Goal: Transaction & Acquisition: Obtain resource

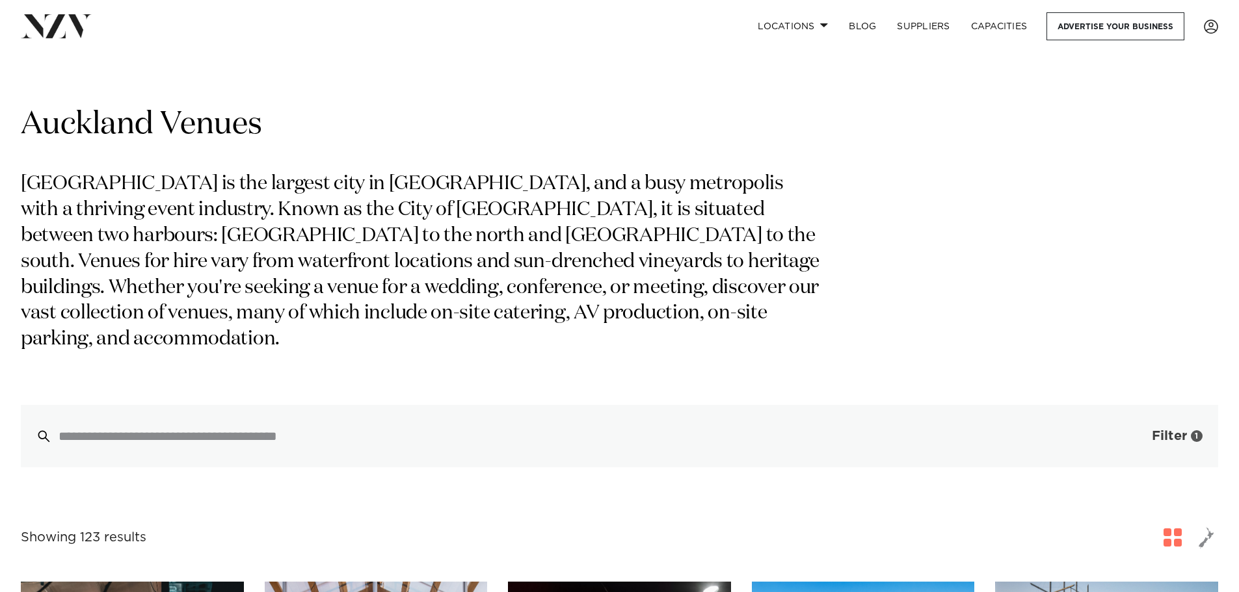
click at [1149, 412] on button "Filter 1" at bounding box center [1164, 436] width 108 height 62
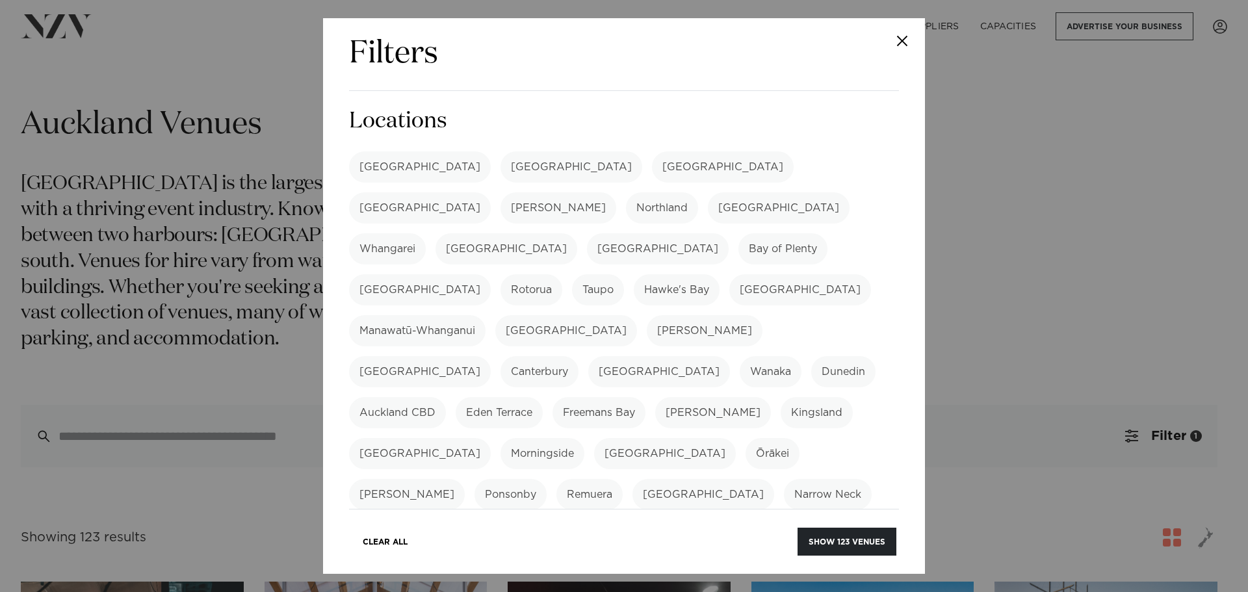
click at [902, 43] on button "Close" at bounding box center [903, 41] width 46 height 46
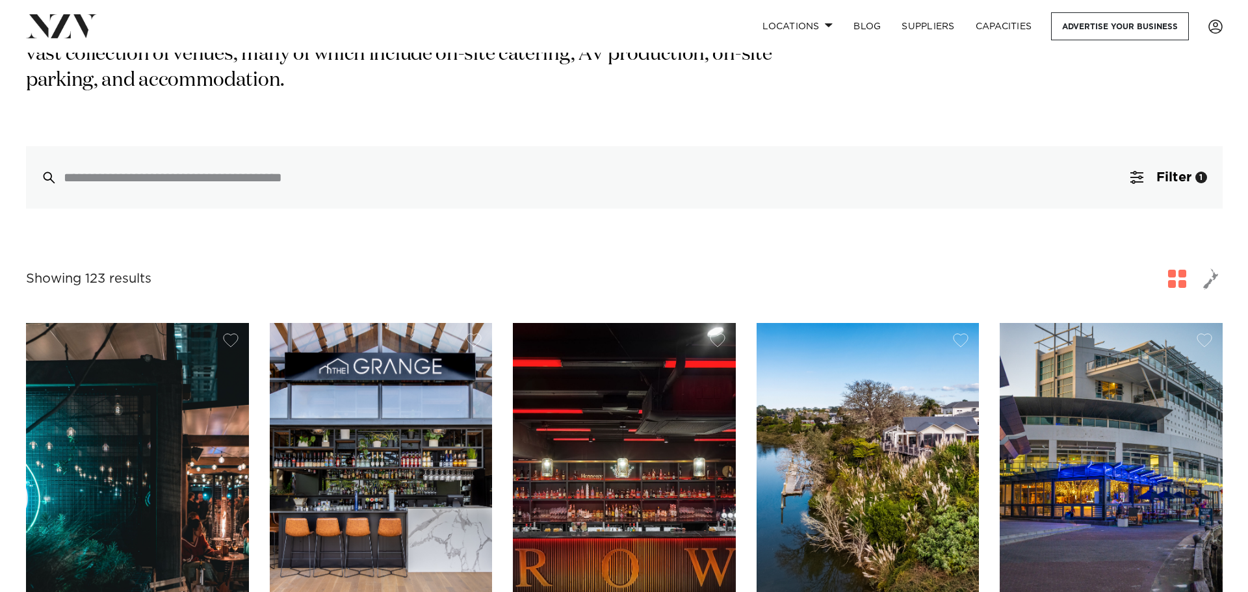
scroll to position [260, 0]
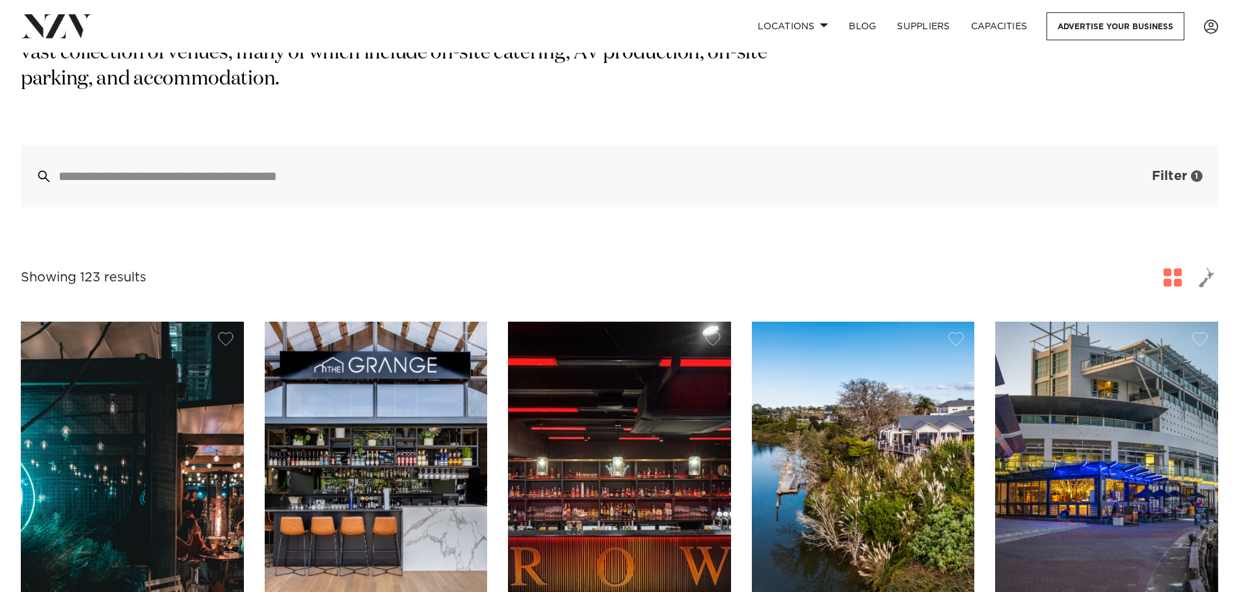
click at [1159, 170] on span "Filter" at bounding box center [1168, 176] width 35 height 13
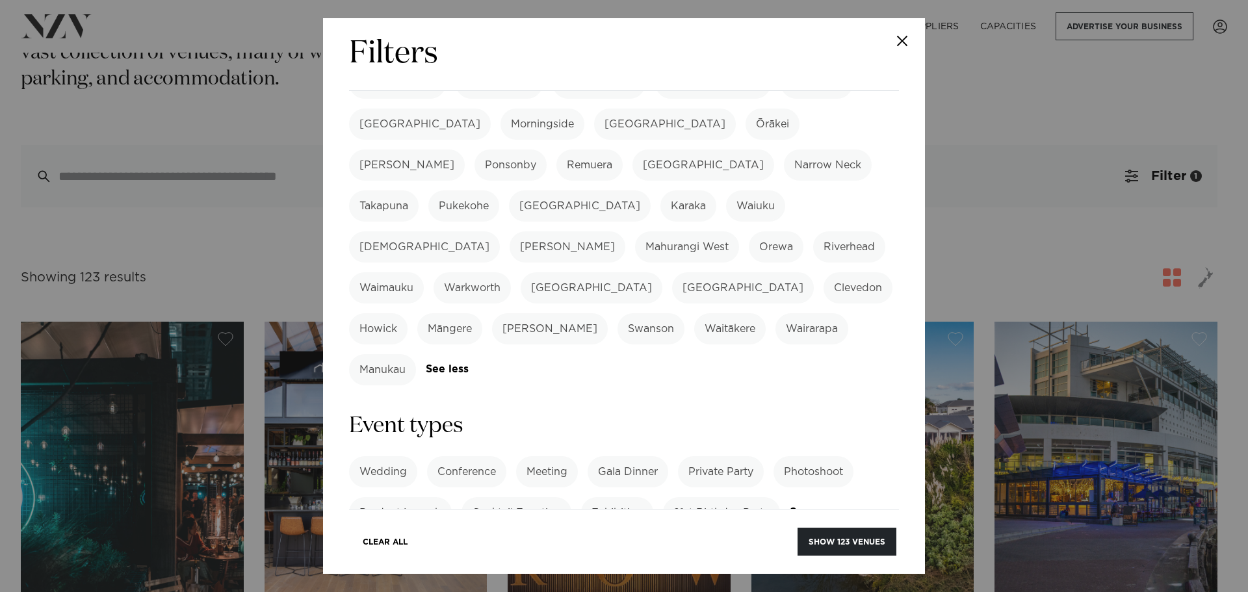
scroll to position [390, 0]
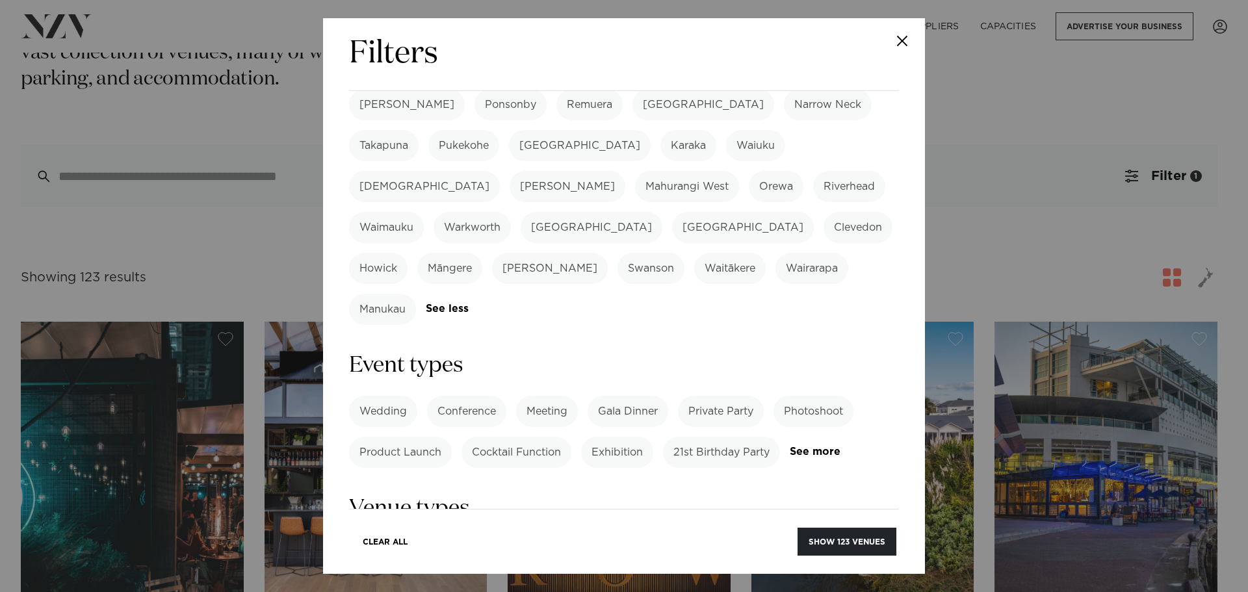
click at [447, 396] on label "Conference" at bounding box center [466, 411] width 79 height 31
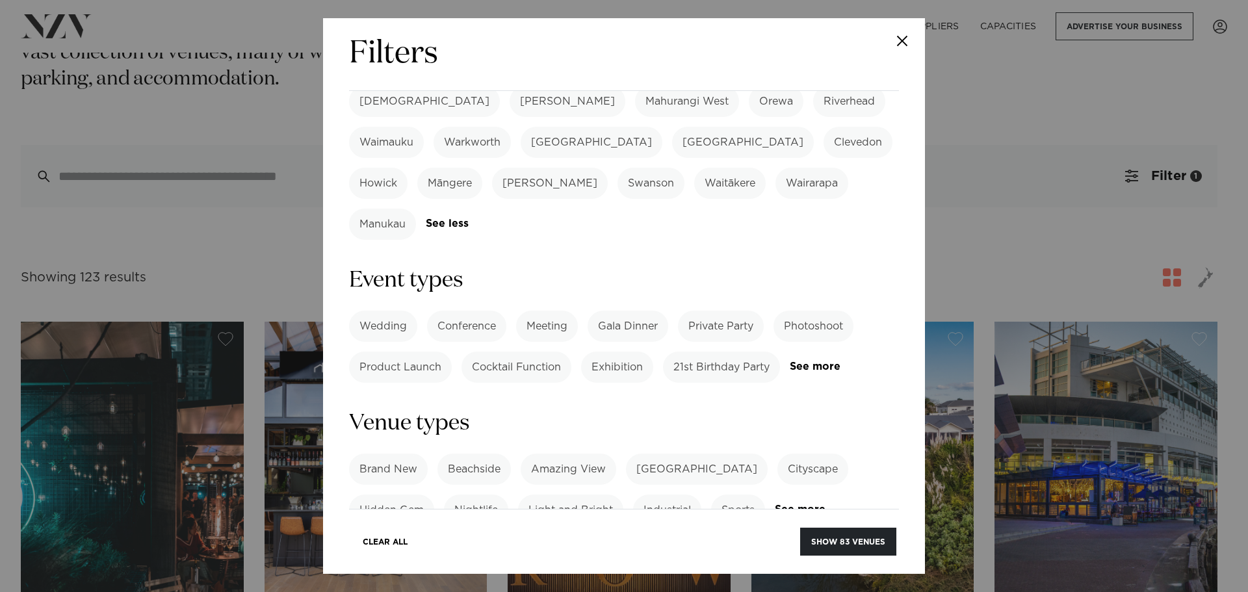
scroll to position [520, 0]
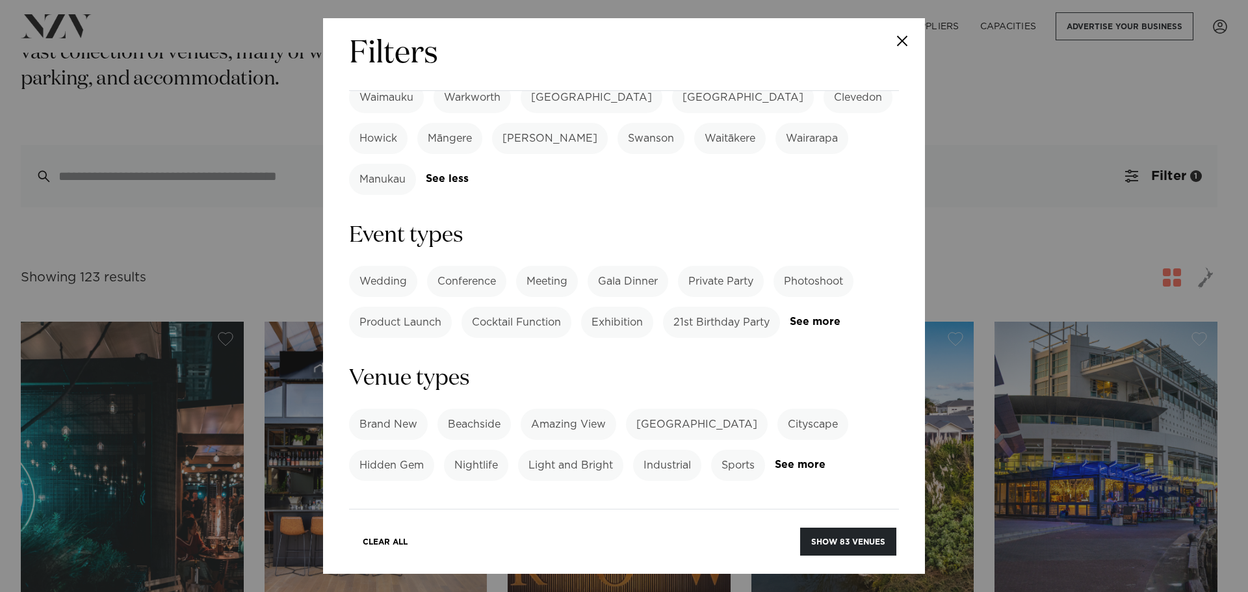
click at [809, 409] on div "Brand New [GEOGRAPHIC_DATA] Amazing View [GEOGRAPHIC_DATA] Cityscape Hidden Gem…" at bounding box center [624, 445] width 550 height 72
click at [810, 460] on link "See more" at bounding box center [825, 465] width 101 height 11
click at [781, 409] on label "Cityscape" at bounding box center [813, 424] width 71 height 31
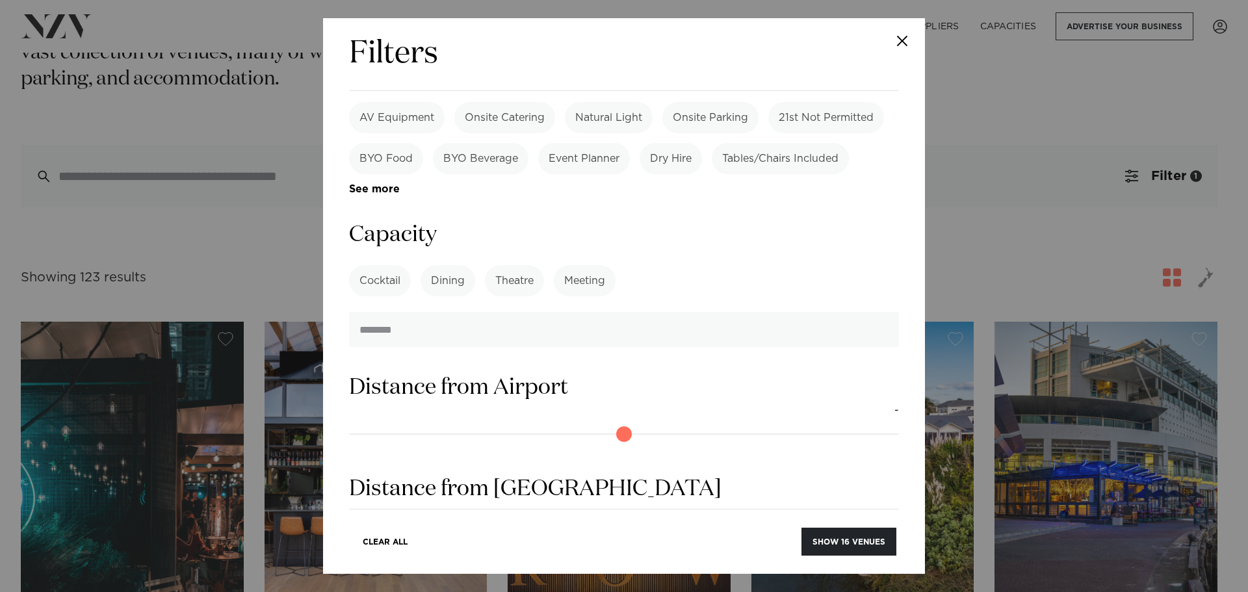
scroll to position [1300, 0]
click at [459, 263] on label "Dining" at bounding box center [448, 278] width 55 height 31
click at [509, 263] on label "Theatre" at bounding box center [514, 278] width 59 height 31
click at [574, 263] on label "Meeting" at bounding box center [585, 278] width 62 height 31
click at [520, 263] on label "Theatre" at bounding box center [514, 278] width 59 height 31
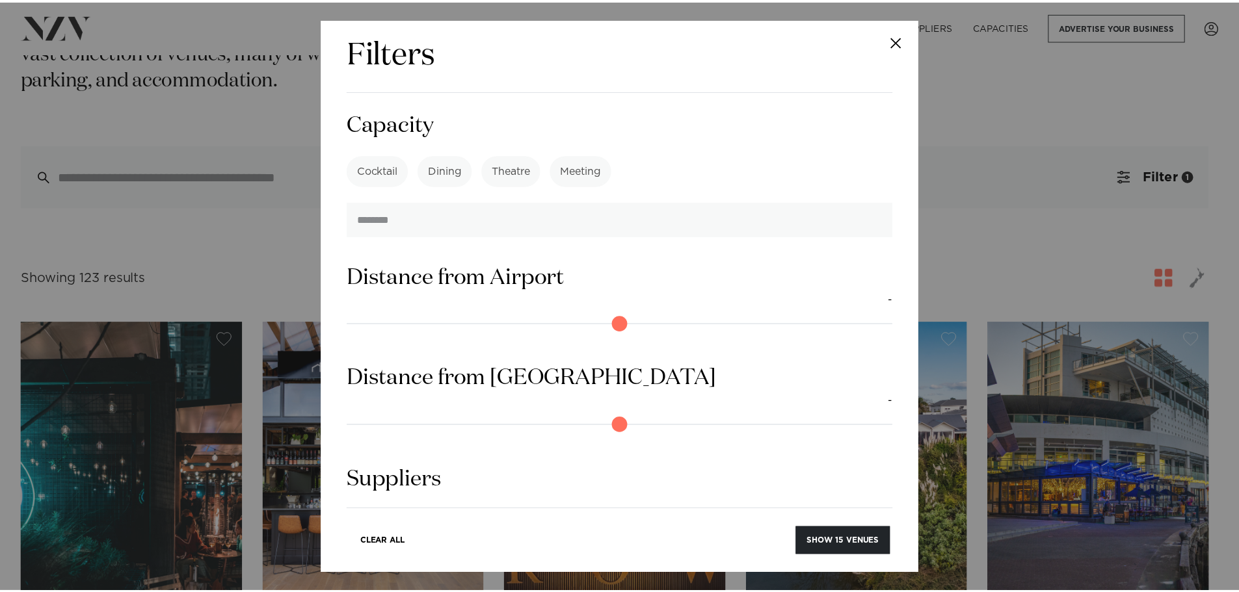
scroll to position [1428, 0]
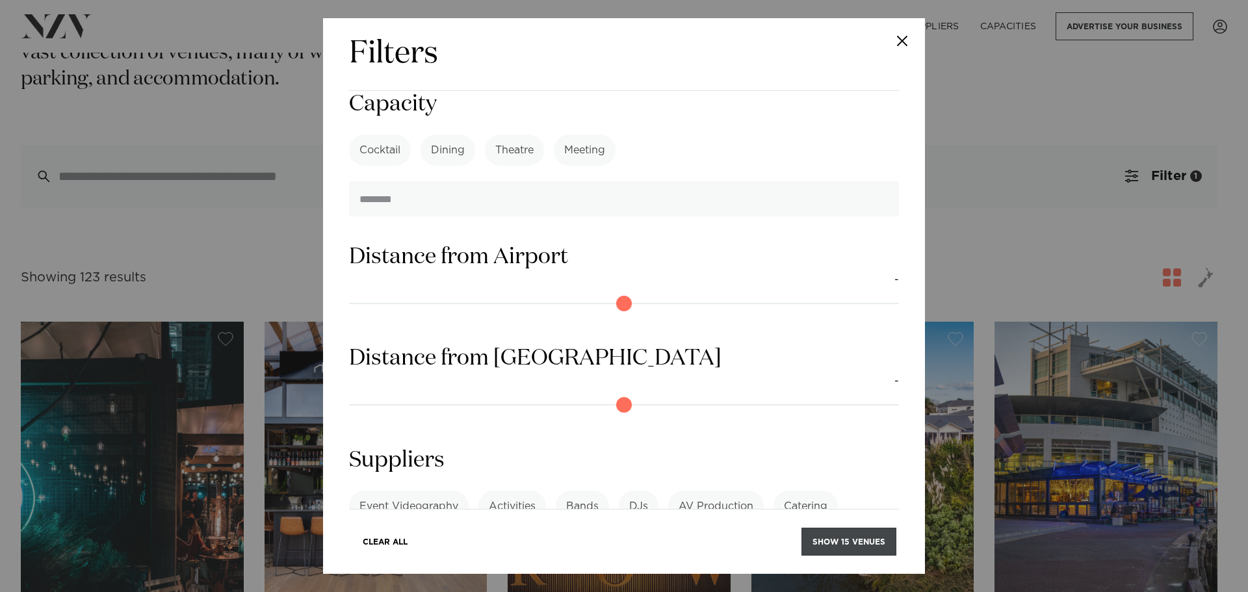
click at [867, 538] on button "Show 15 venues" at bounding box center [849, 542] width 95 height 28
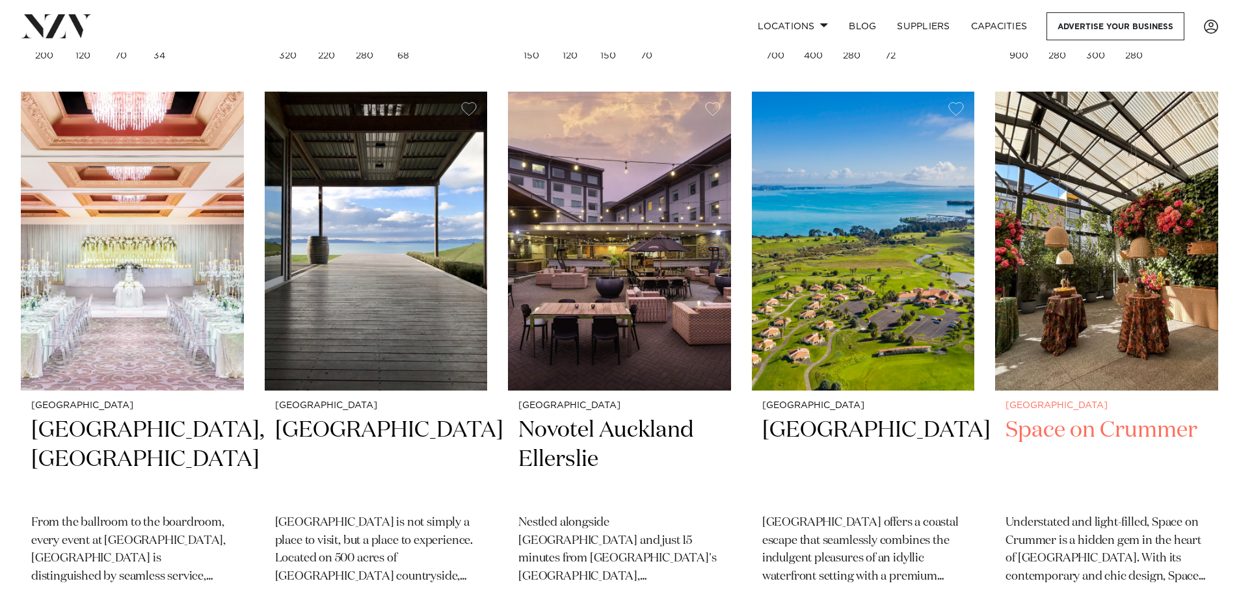
scroll to position [4031, 0]
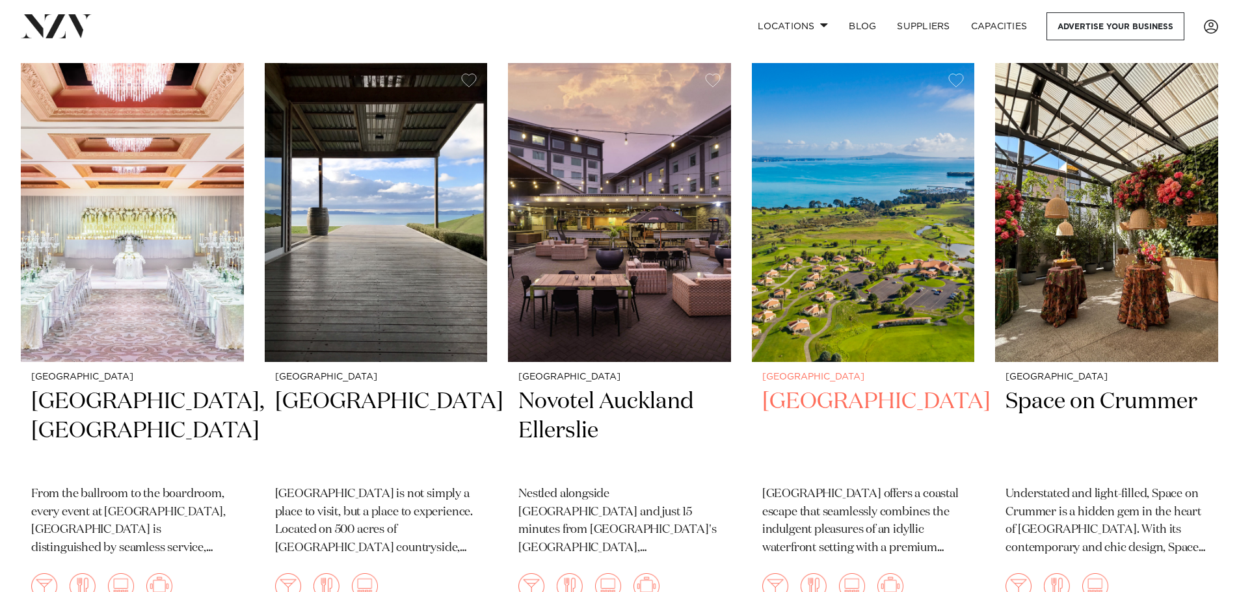
click at [923, 200] on img at bounding box center [863, 212] width 223 height 299
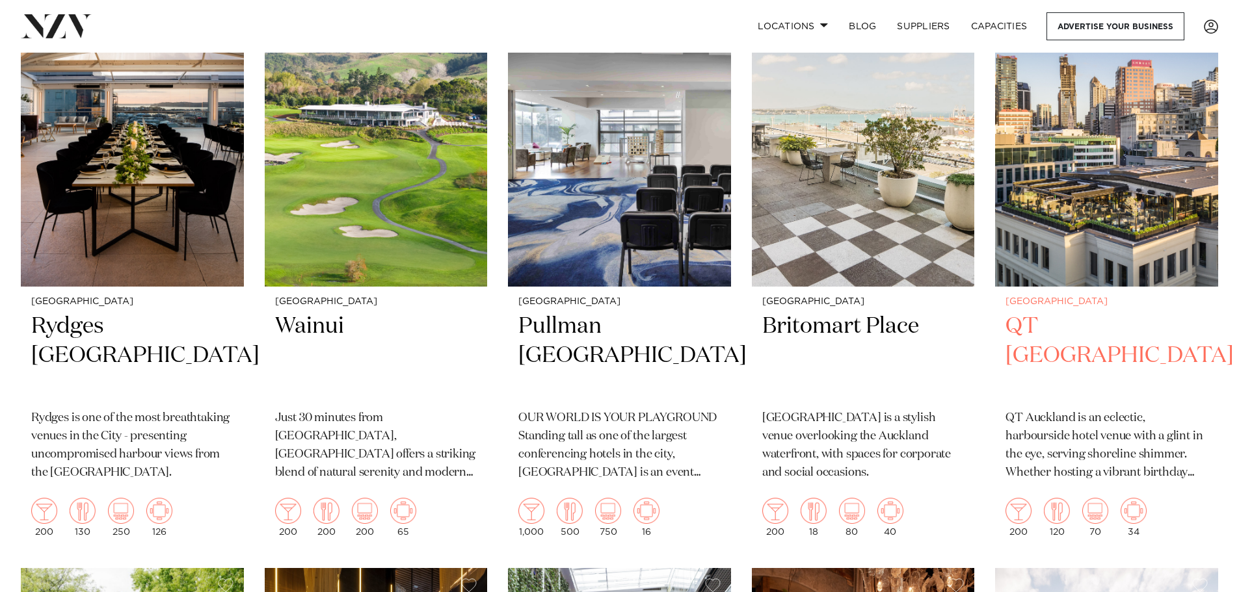
scroll to position [390, 0]
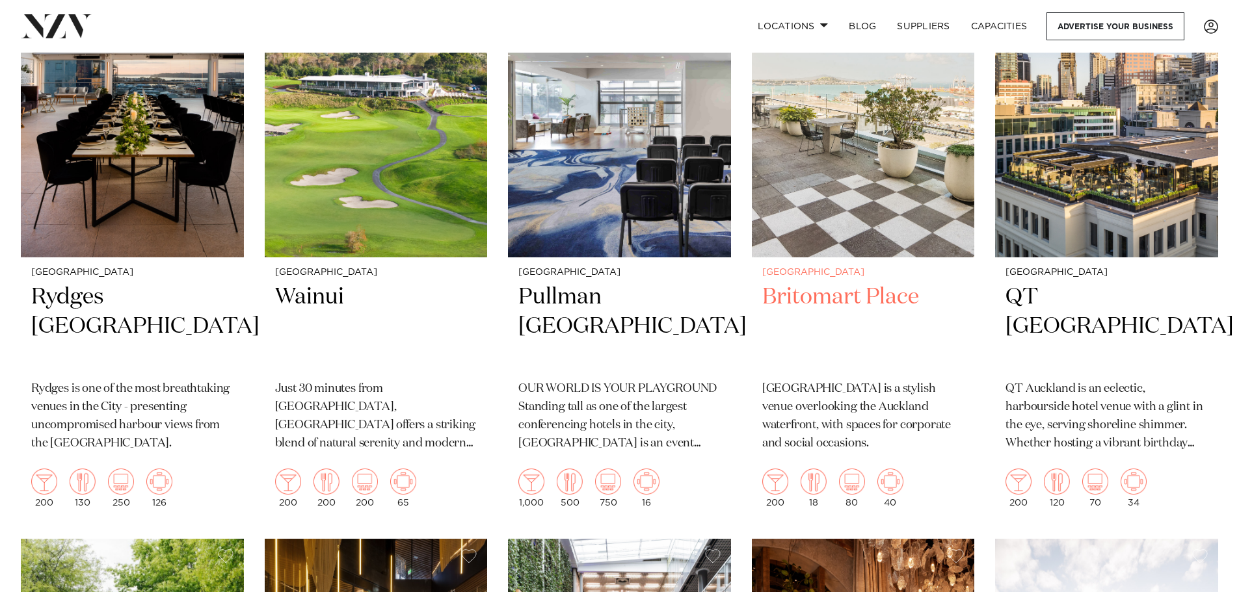
drag, startPoint x: 1044, startPoint y: 387, endPoint x: 960, endPoint y: 371, distance: 85.3
click at [960, 371] on div "Auckland Britomart Place Britomart Place is a stylish venue overlooking the Auc…" at bounding box center [863, 387] width 223 height 261
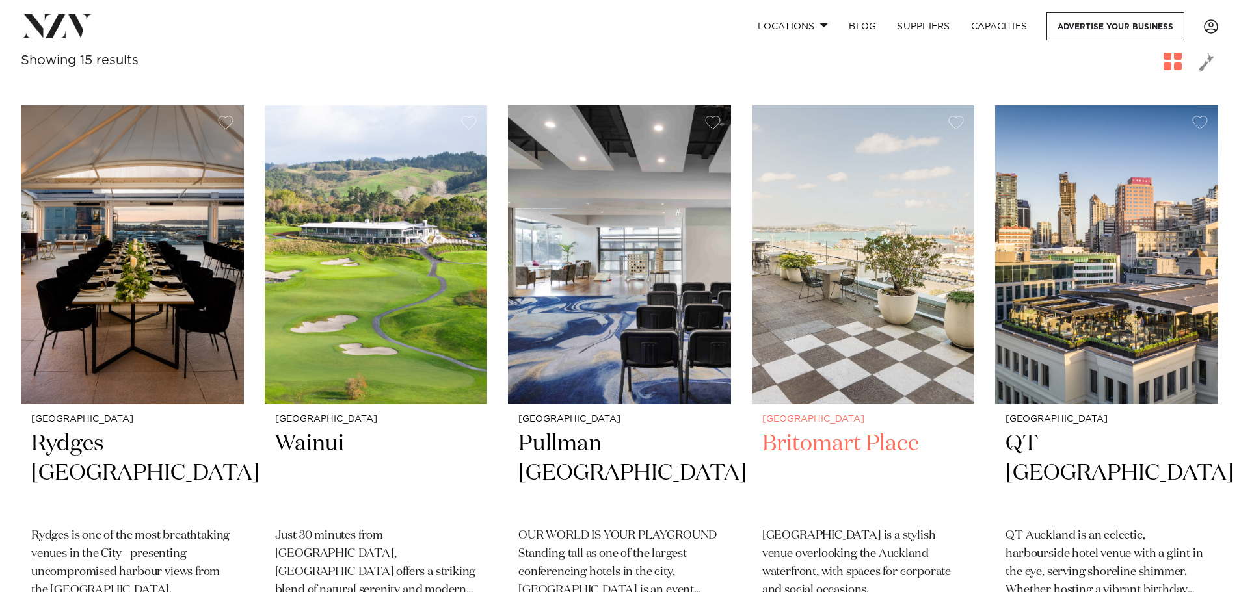
scroll to position [0, 0]
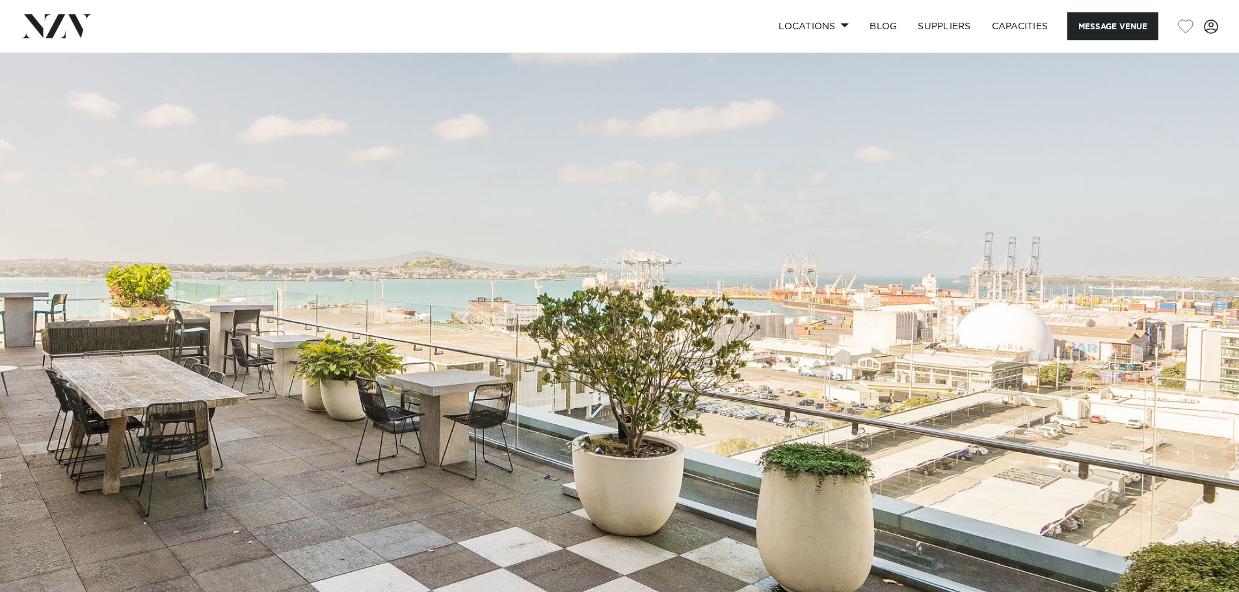
drag, startPoint x: 0, startPoint y: 0, endPoint x: 556, endPoint y: 93, distance: 563.6
click at [556, 93] on img at bounding box center [619, 343] width 1239 height 581
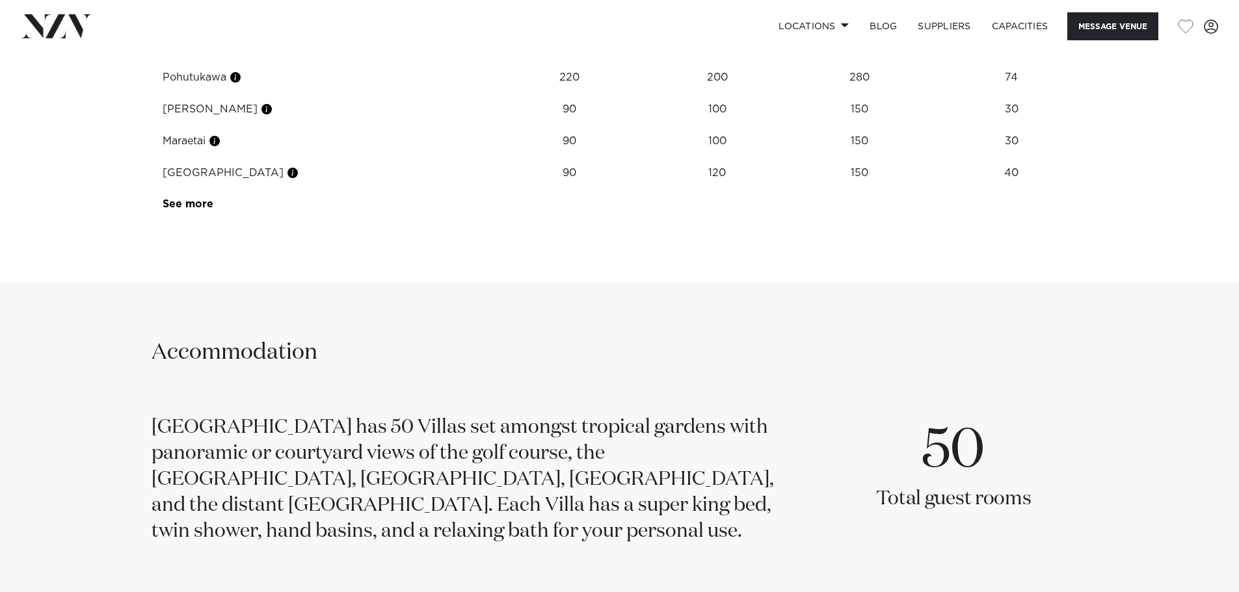
scroll to position [2146, 0]
click at [192, 209] on link "See more" at bounding box center [213, 203] width 101 height 10
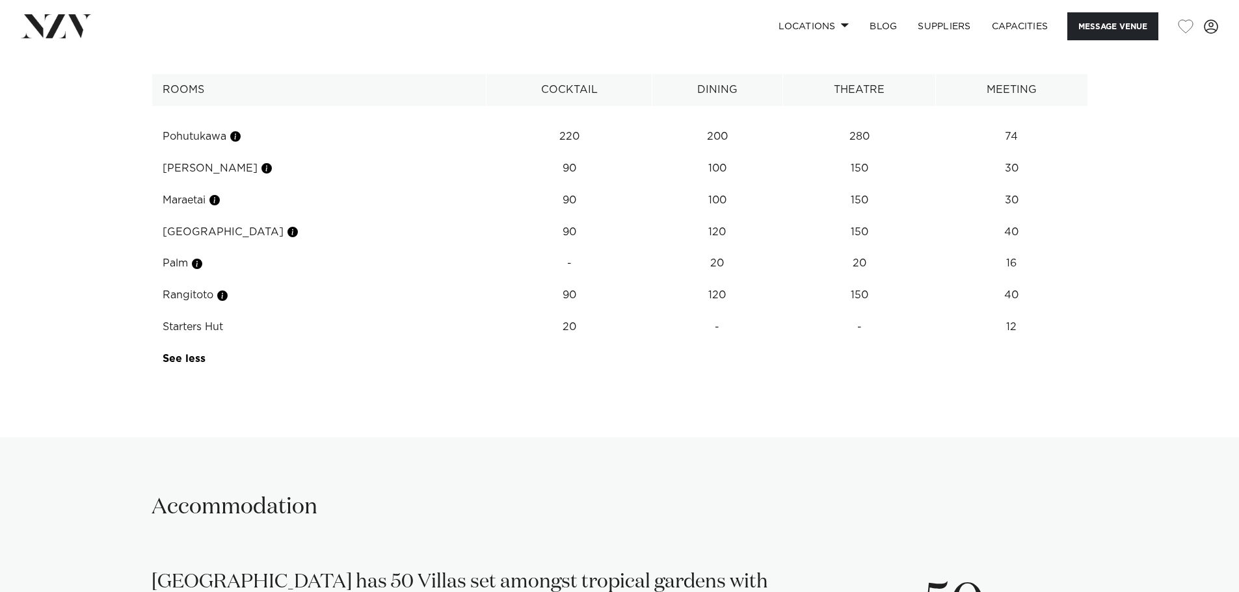
scroll to position [2080, 0]
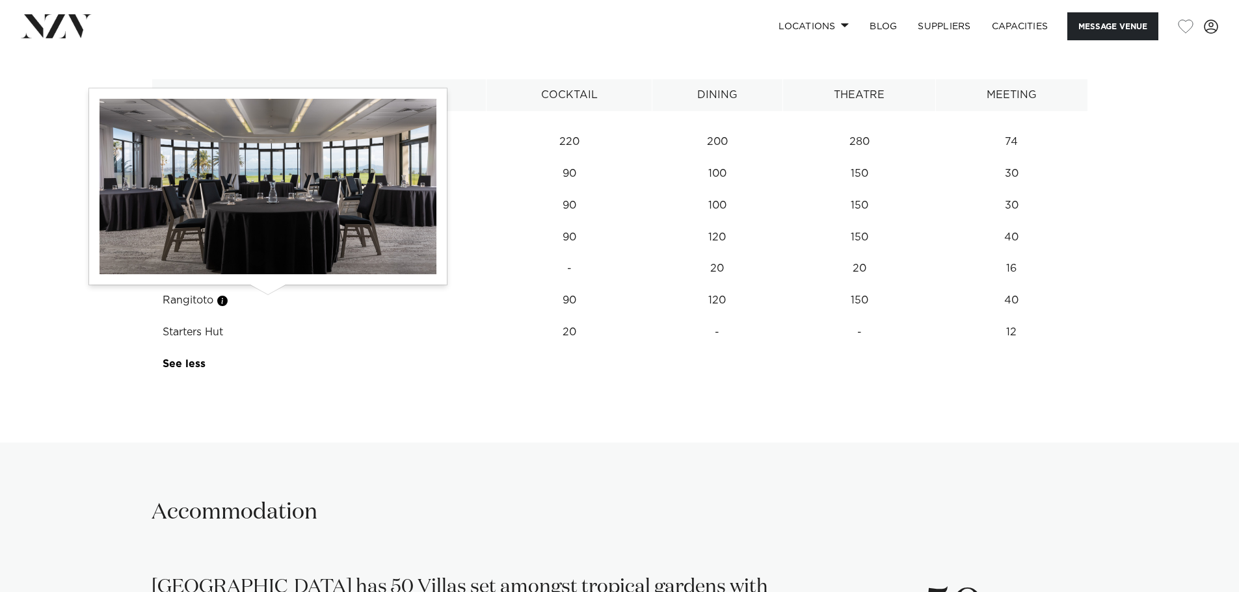
click at [286, 244] on button "button" at bounding box center [292, 237] width 13 height 13
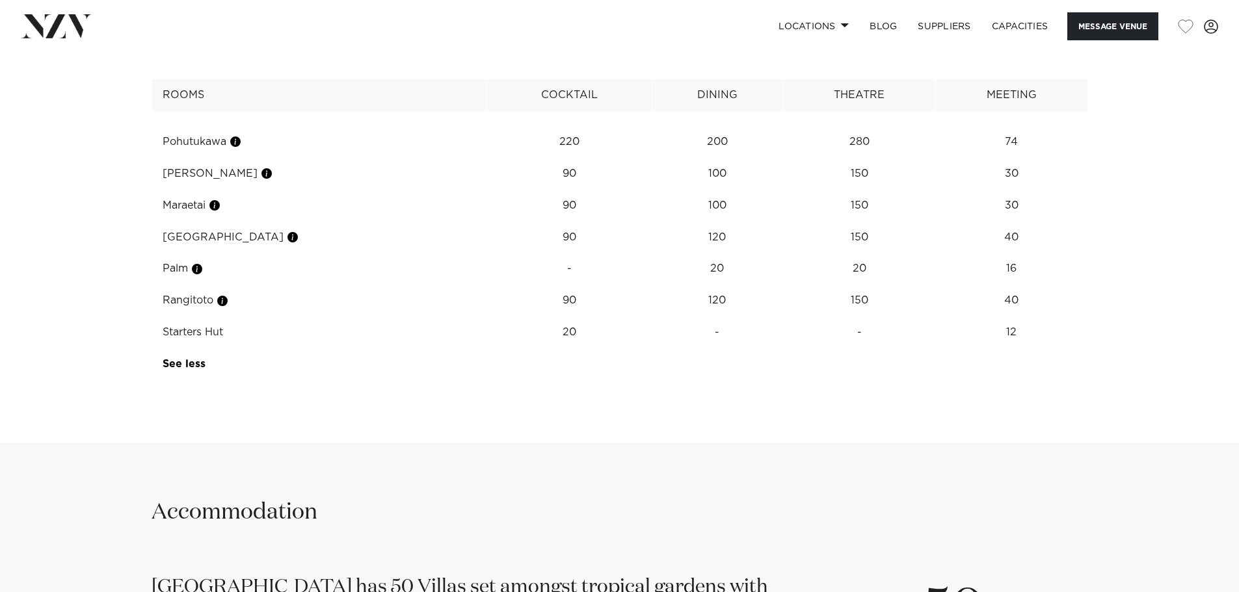
click at [300, 158] on td "Pohutukawa" at bounding box center [318, 142] width 335 height 32
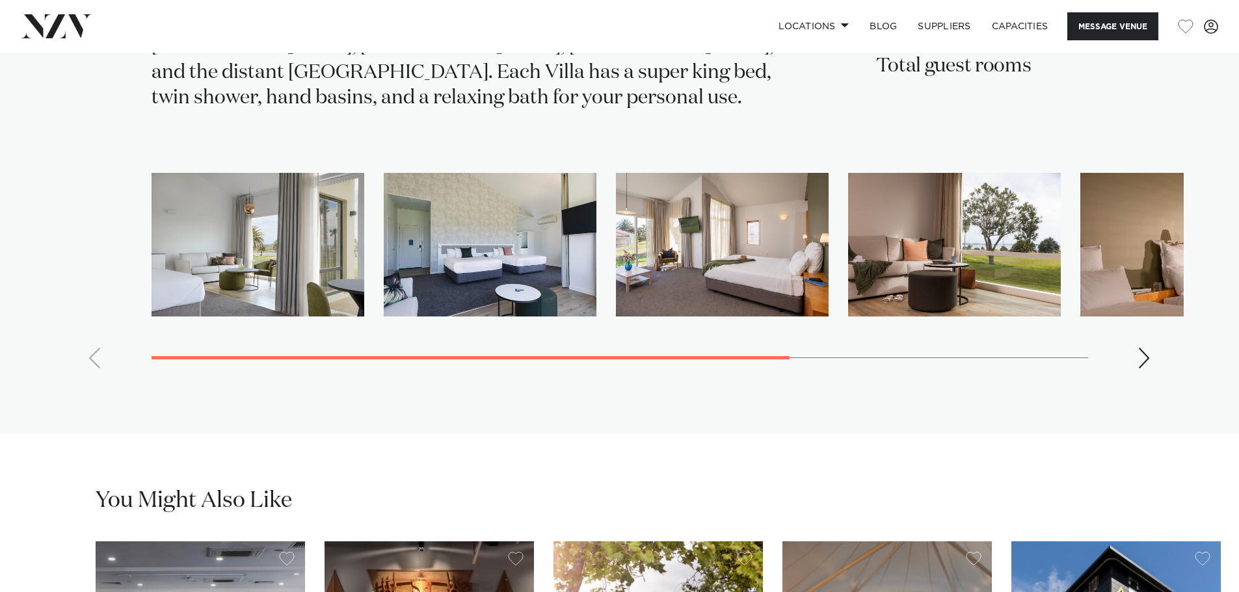
scroll to position [2601, 0]
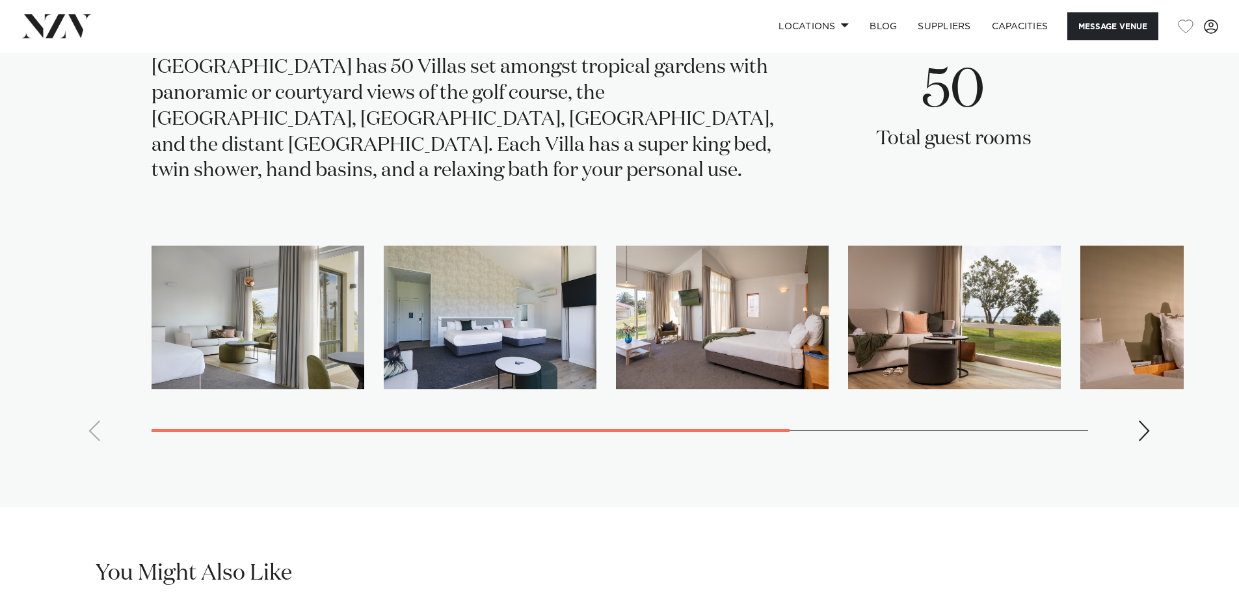
click at [1142, 441] on div "Next slide" at bounding box center [1144, 431] width 13 height 21
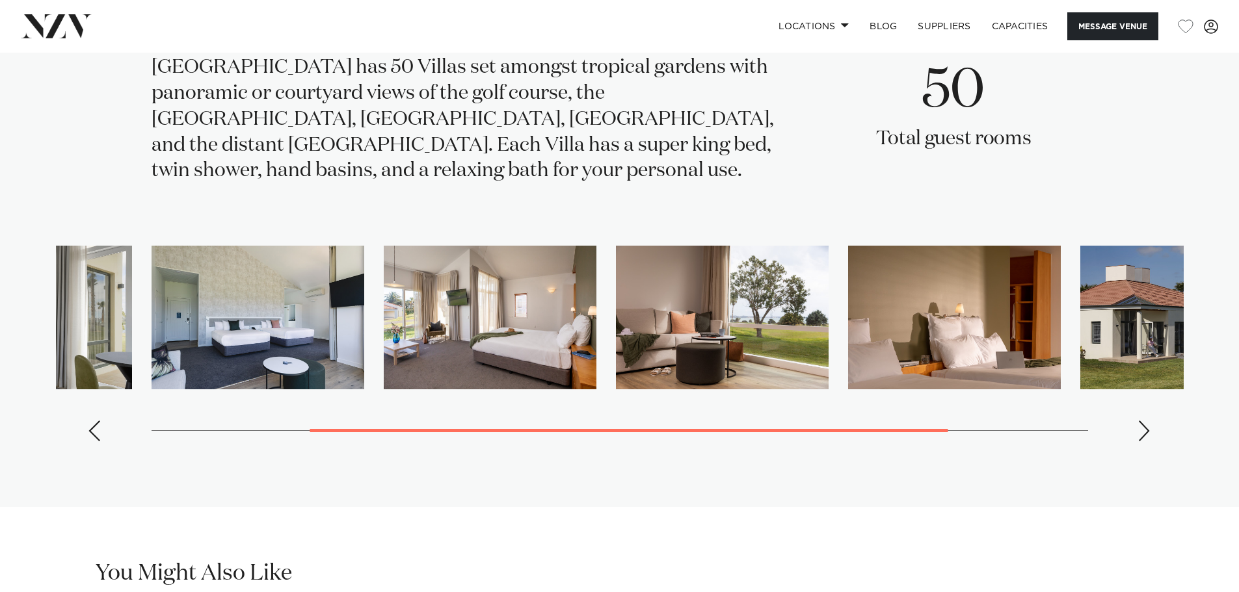
click at [1142, 441] on div "Next slide" at bounding box center [1144, 431] width 13 height 21
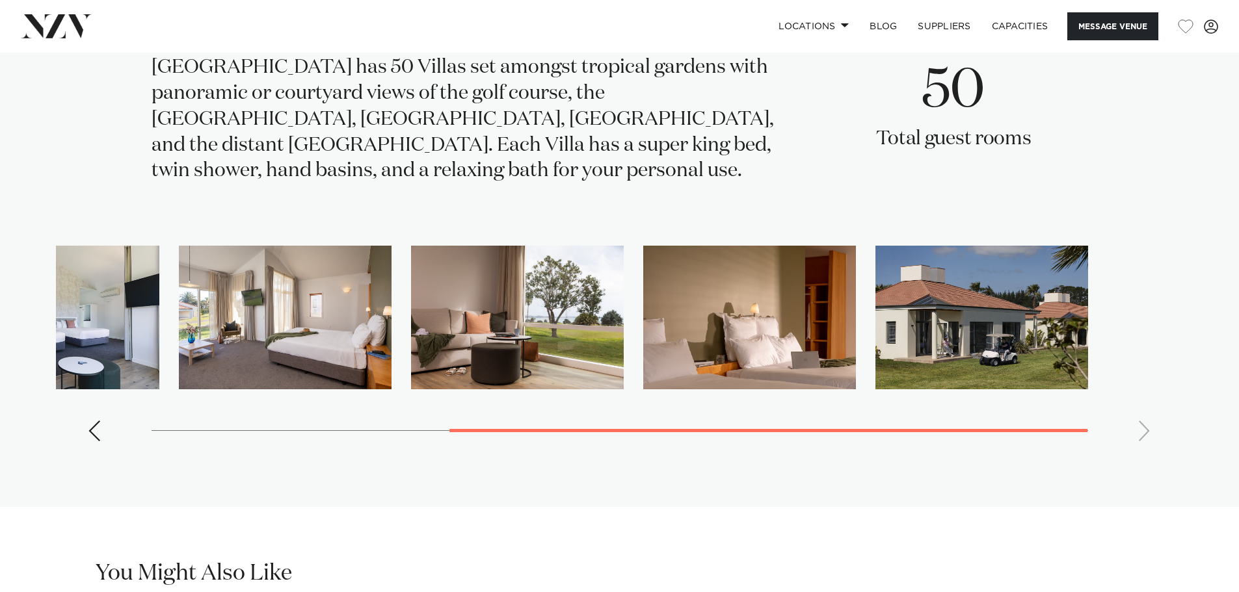
click at [1142, 452] on swiper-container at bounding box center [619, 349] width 1127 height 206
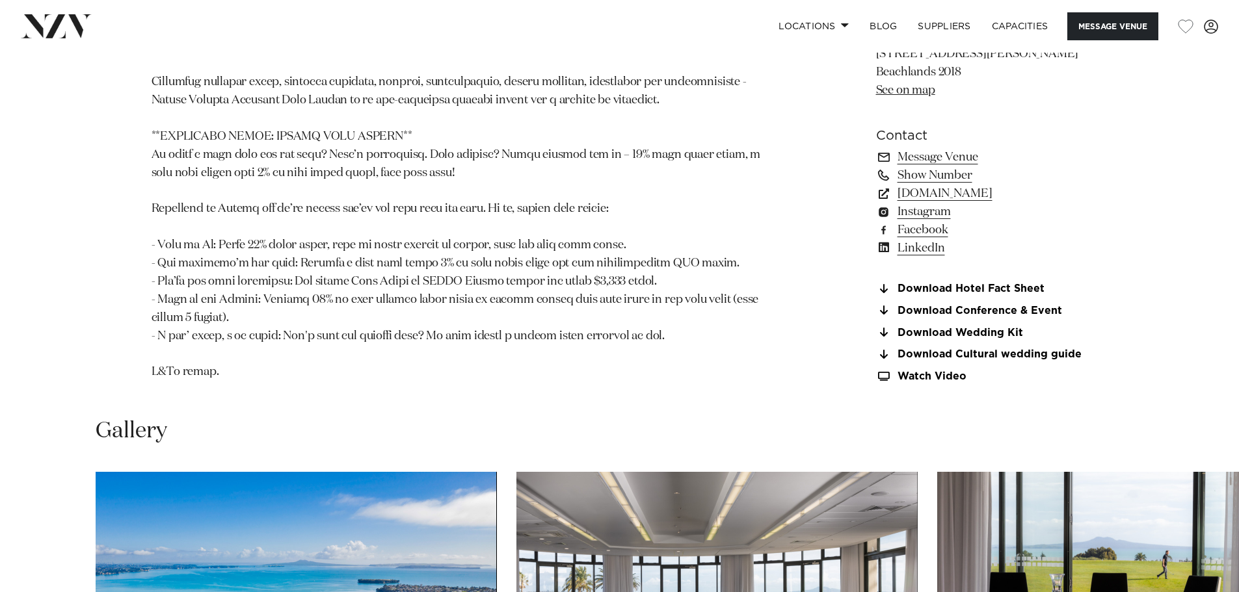
scroll to position [1235, 0]
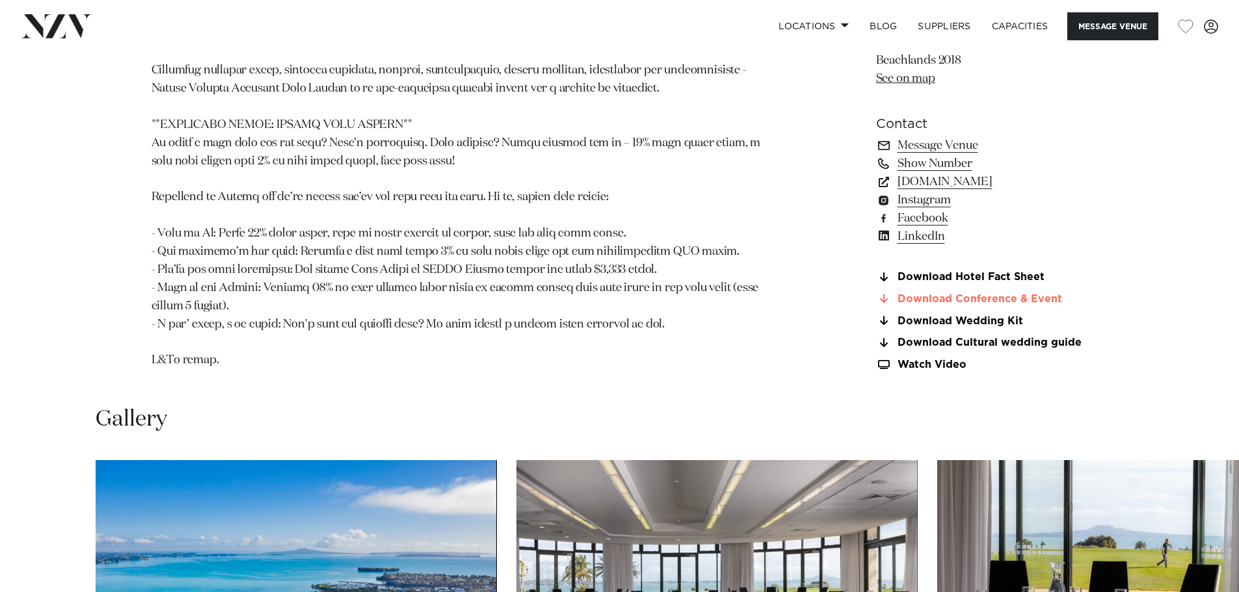
click at [999, 305] on link "Download Conference & Event" at bounding box center [982, 299] width 212 height 12
